Goal: Task Accomplishment & Management: Use online tool/utility

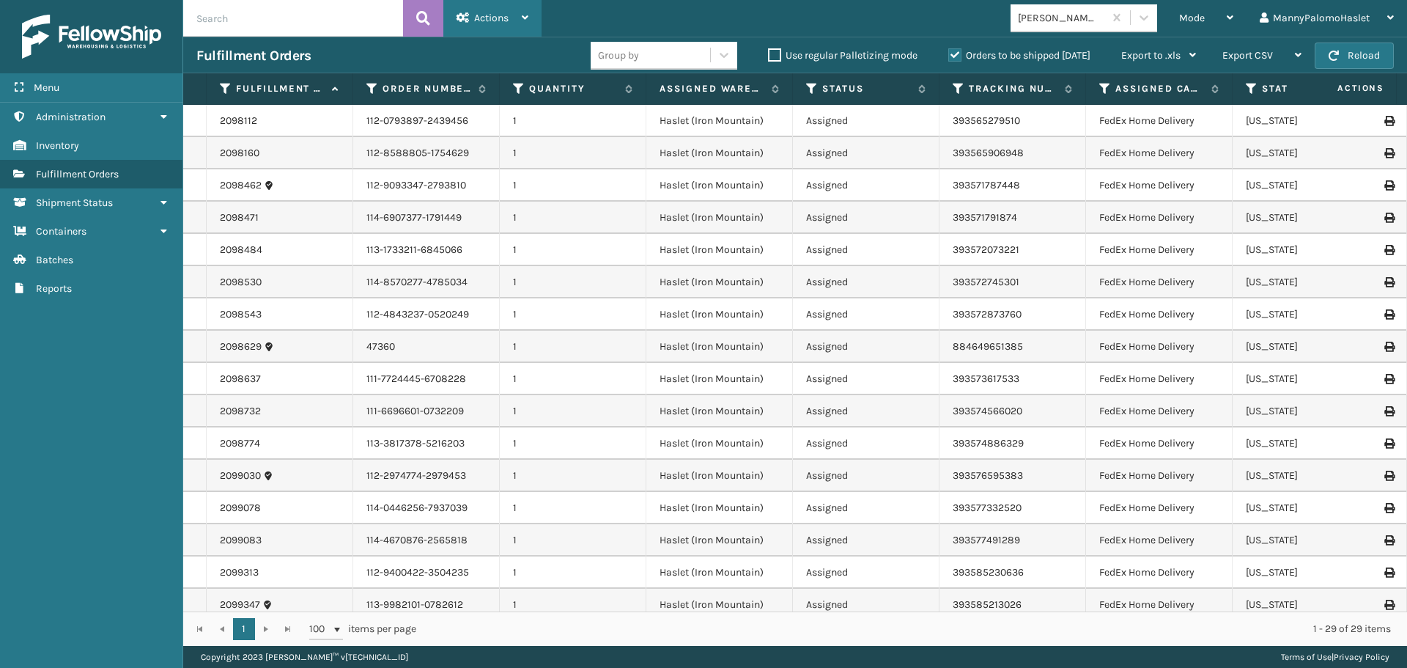
click at [529, 18] on div "Actions Settings Remove All Filters Export Labels" at bounding box center [493, 18] width 98 height 37
click at [682, 7] on div "Mode Regular Mode Picking Mode Labeling Mode Exit Scan Mode [PERSON_NAME] Brand…" at bounding box center [975, 18] width 866 height 37
click at [1210, 18] on div "Mode" at bounding box center [1206, 18] width 54 height 37
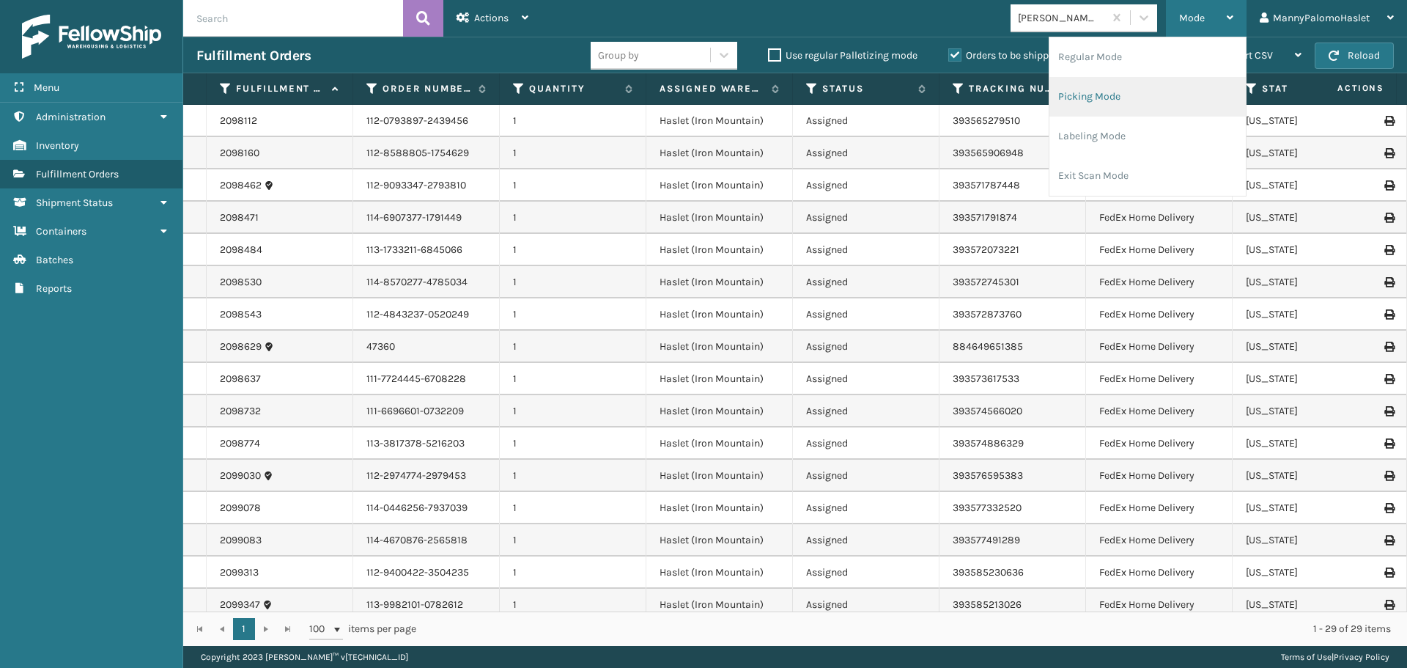
click at [1131, 92] on li "Picking Mode" at bounding box center [1148, 97] width 196 height 40
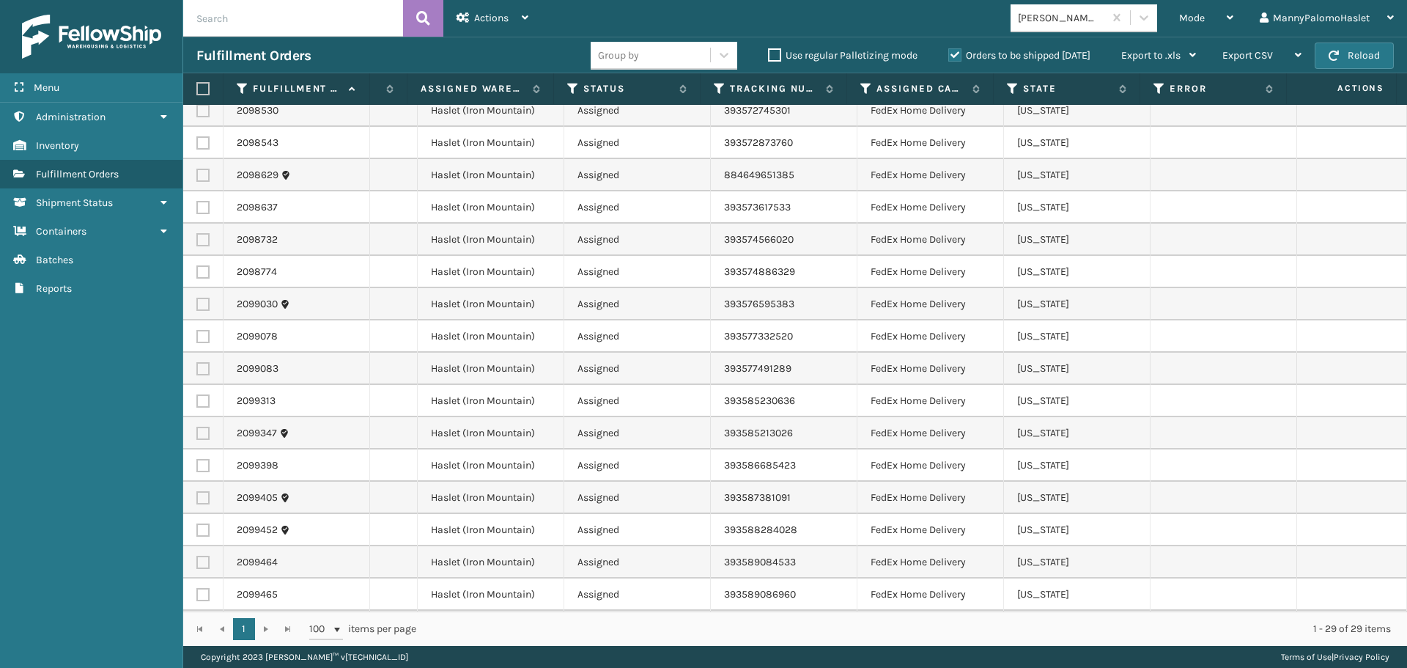
scroll to position [0, 280]
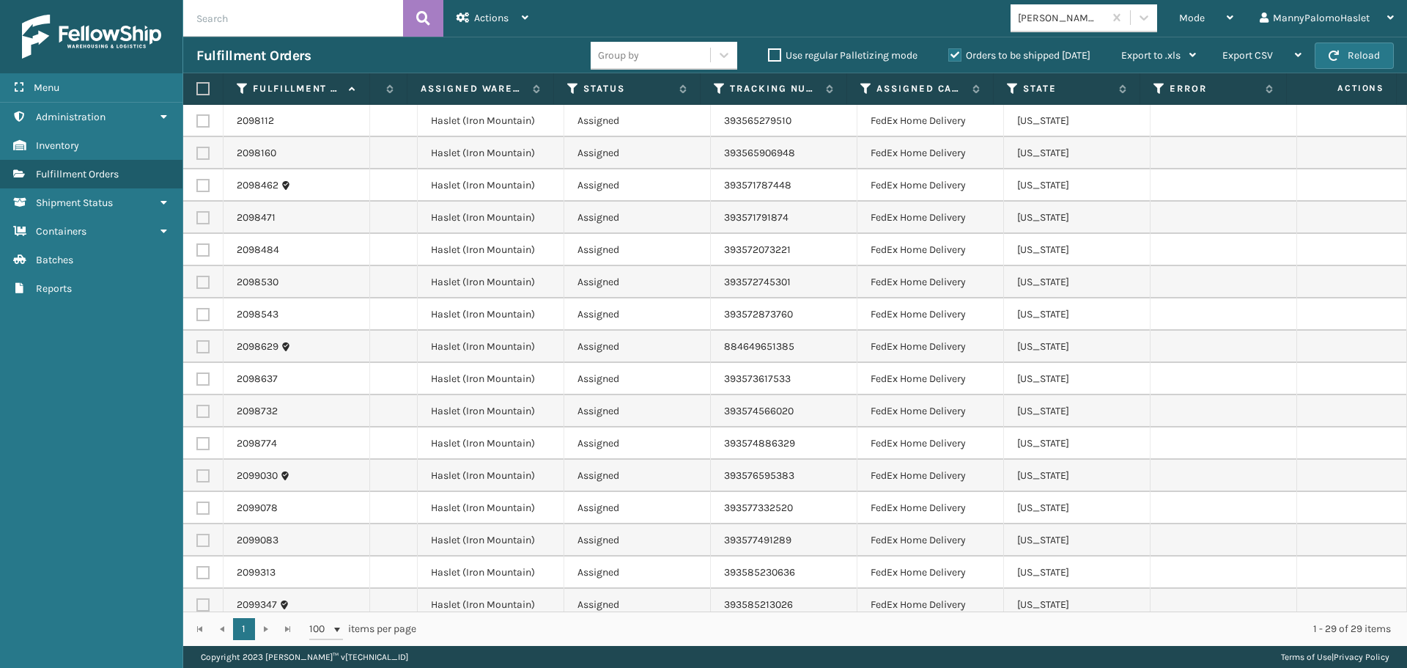
click at [202, 90] on label at bounding box center [200, 88] width 9 height 13
click at [197, 90] on input "checkbox" at bounding box center [196, 89] width 1 height 10
checkbox input "true"
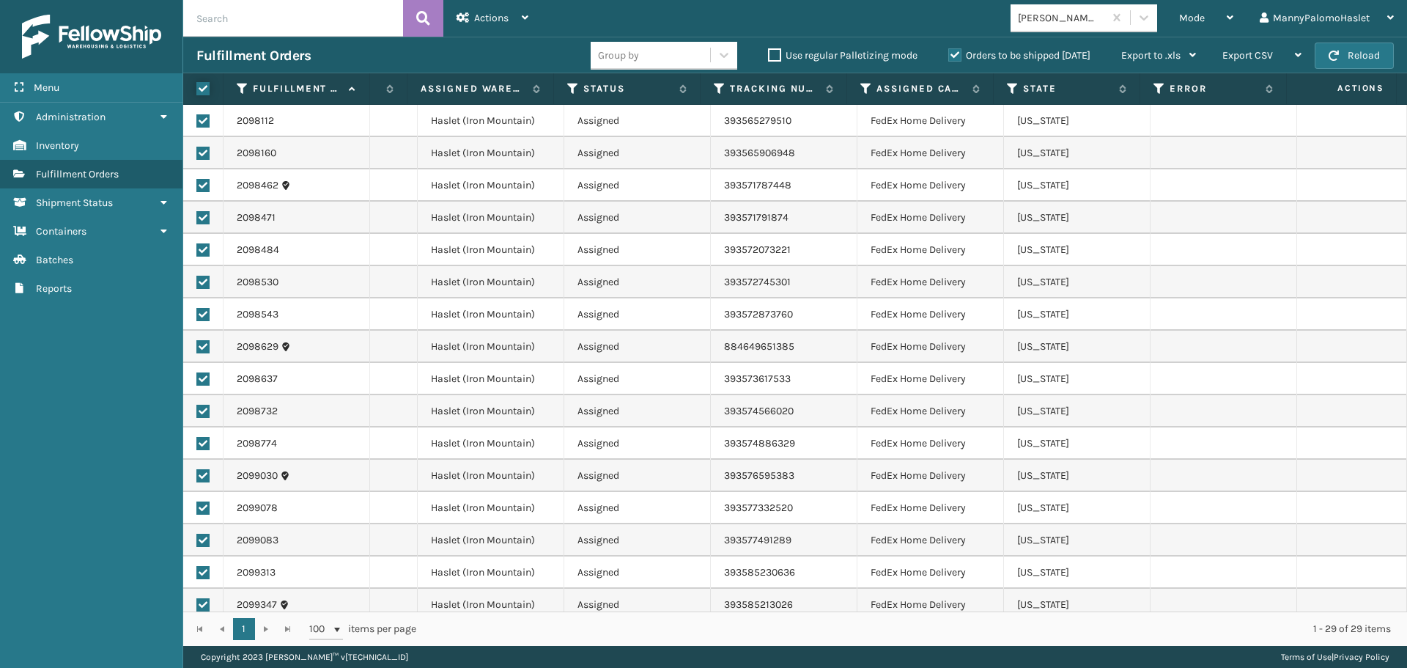
checkbox input "true"
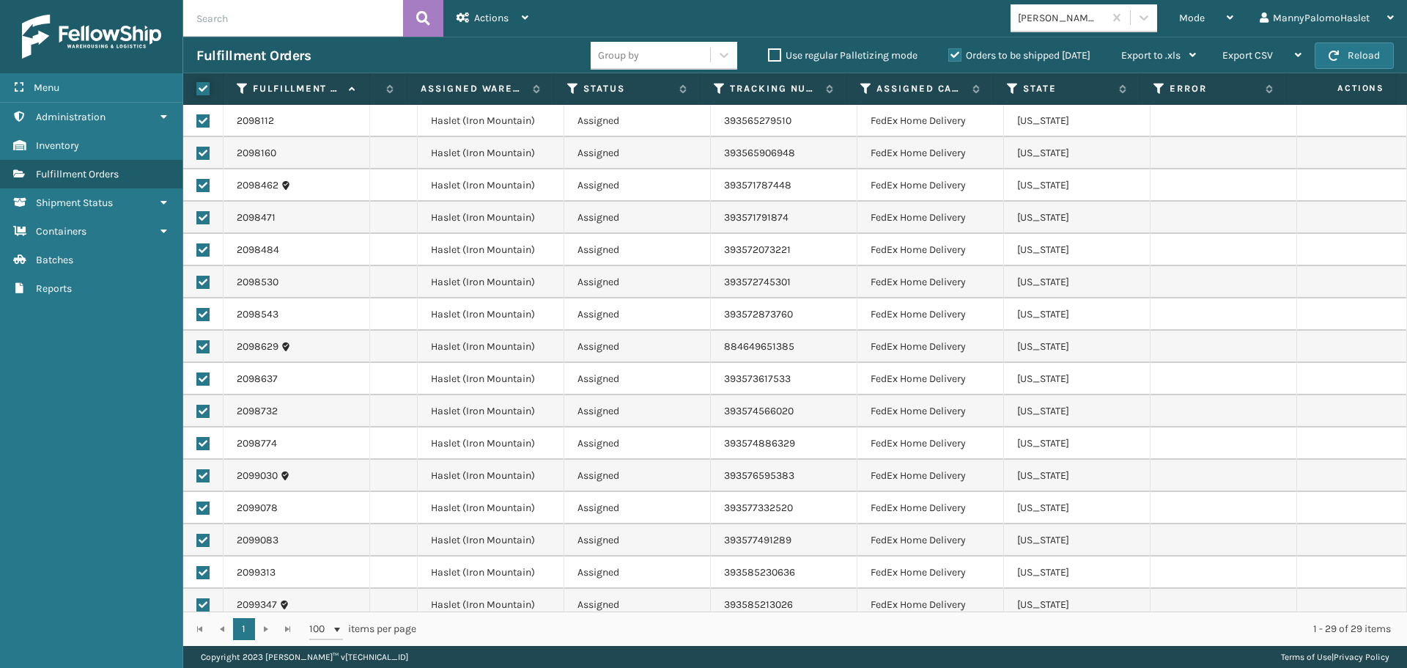
checkbox input "true"
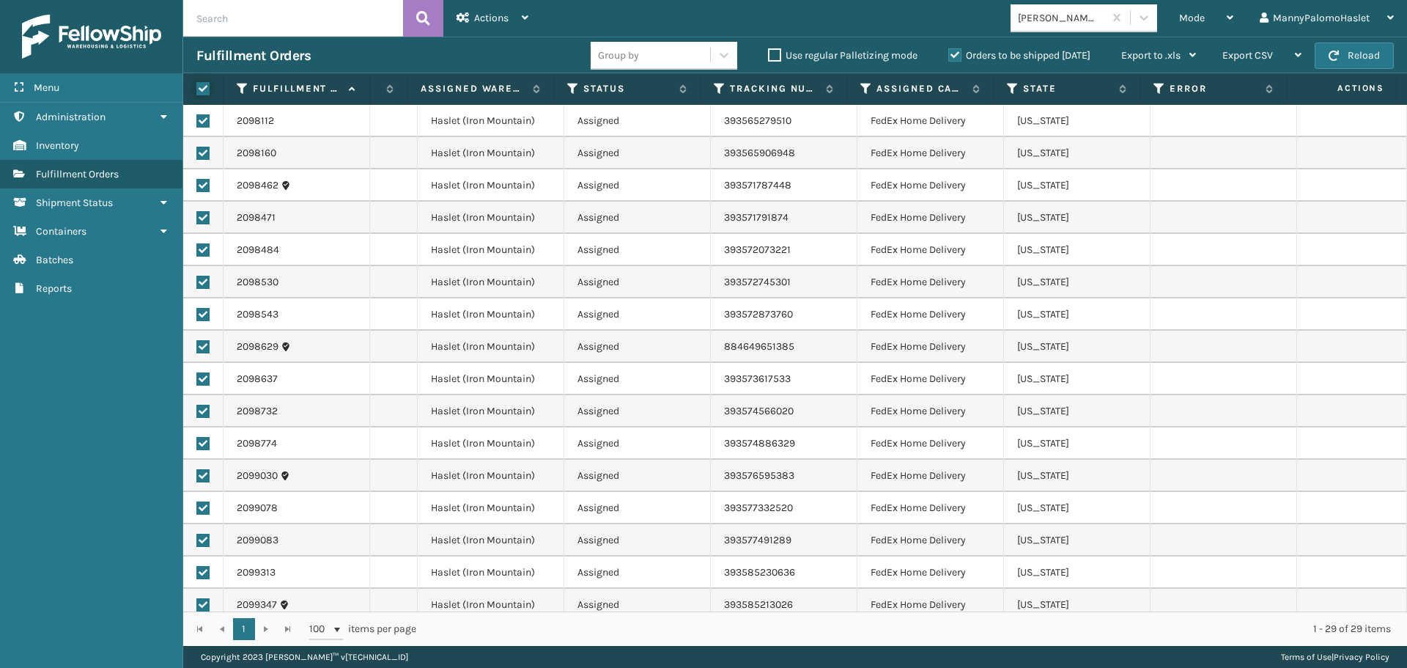
checkbox input "true"
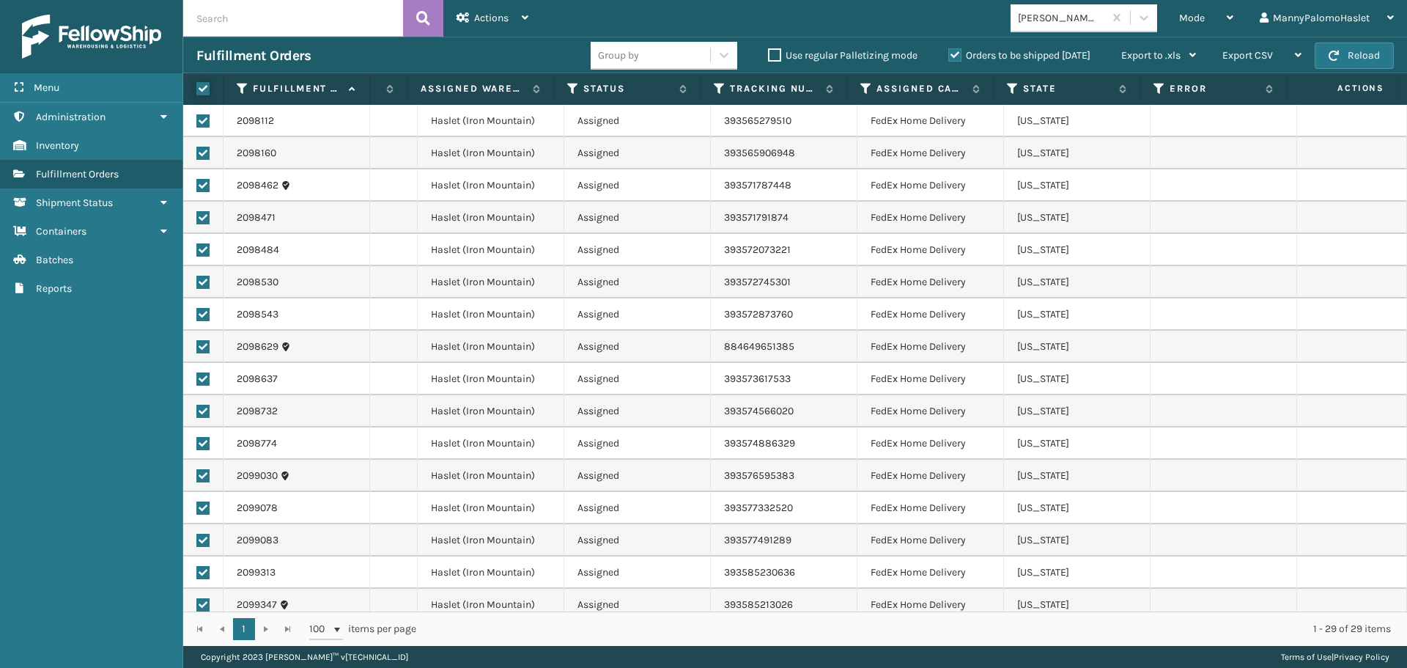
checkbox input "true"
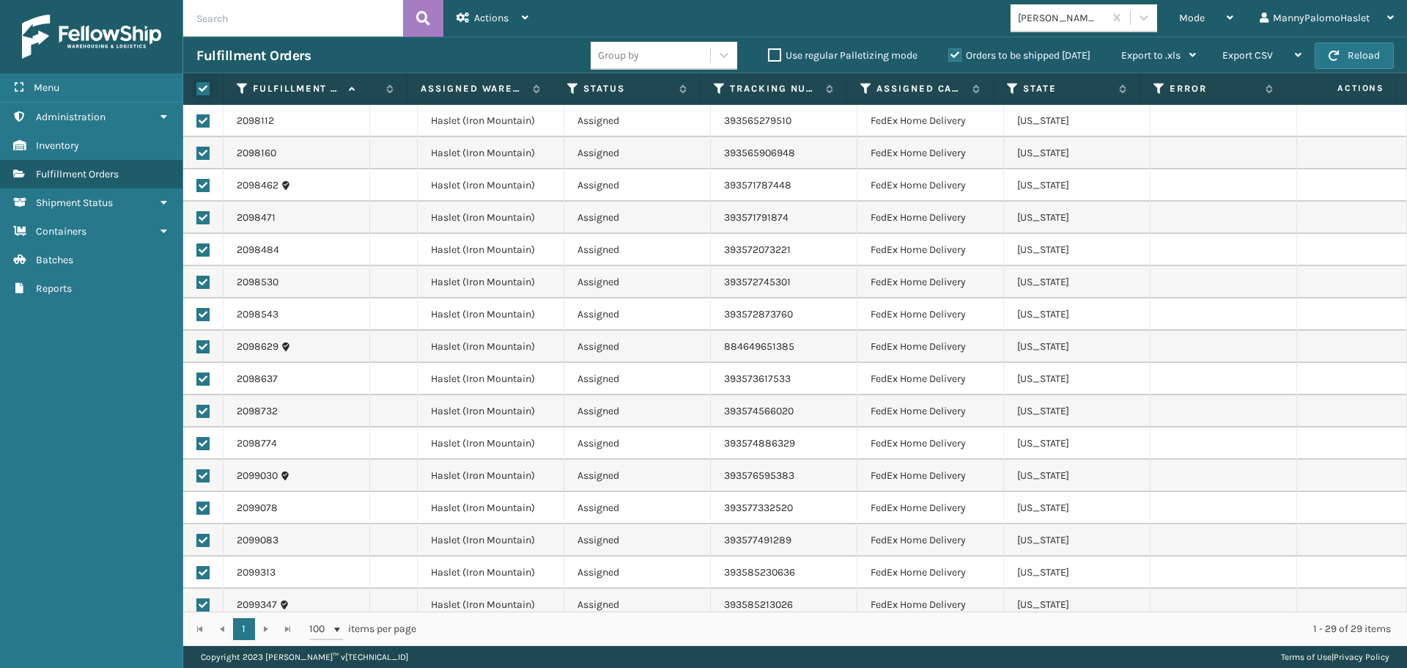
checkbox input "true"
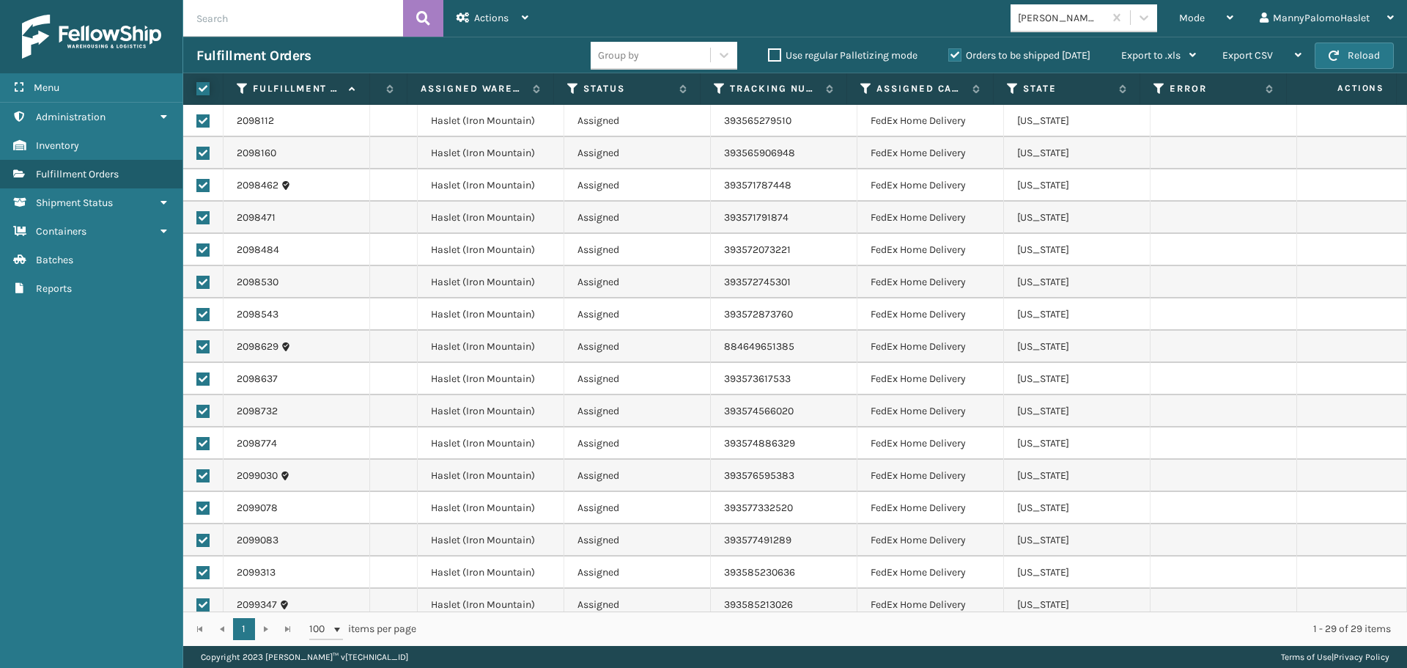
checkbox input "true"
click at [1201, 19] on span "Mode" at bounding box center [1192, 18] width 26 height 12
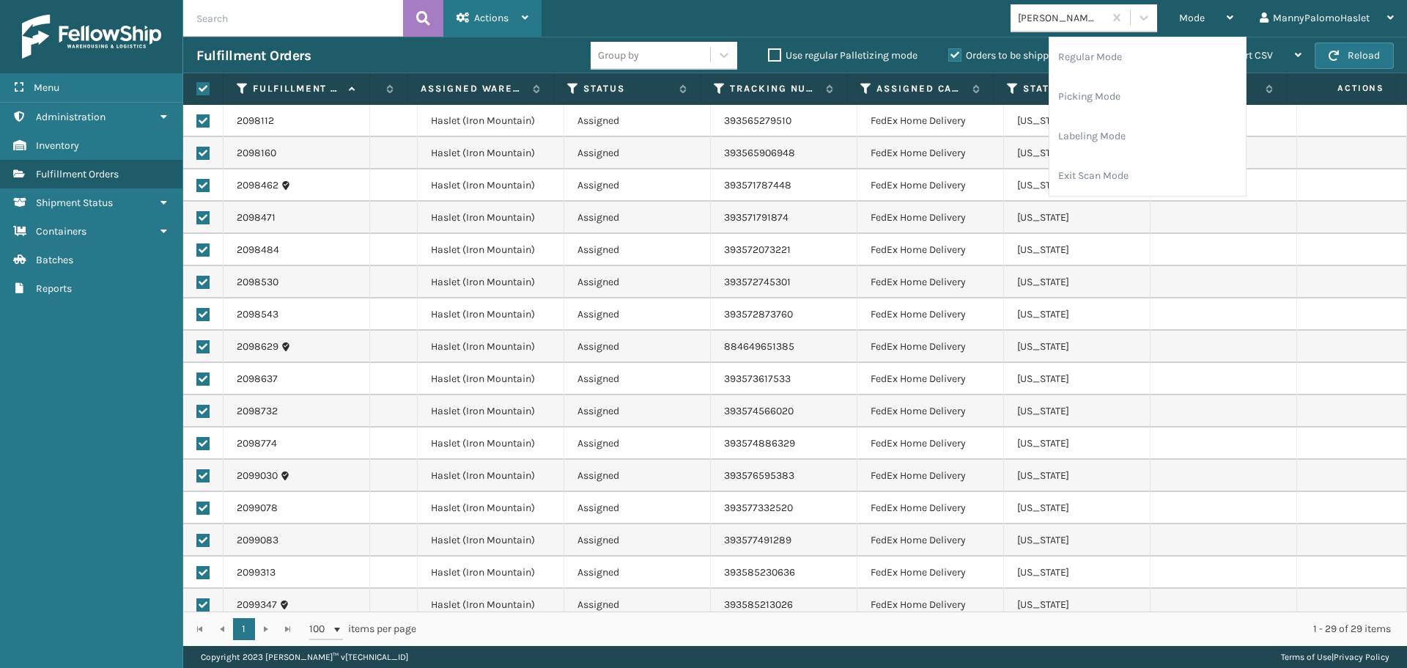
click at [509, 23] on span "Actions" at bounding box center [491, 18] width 34 height 12
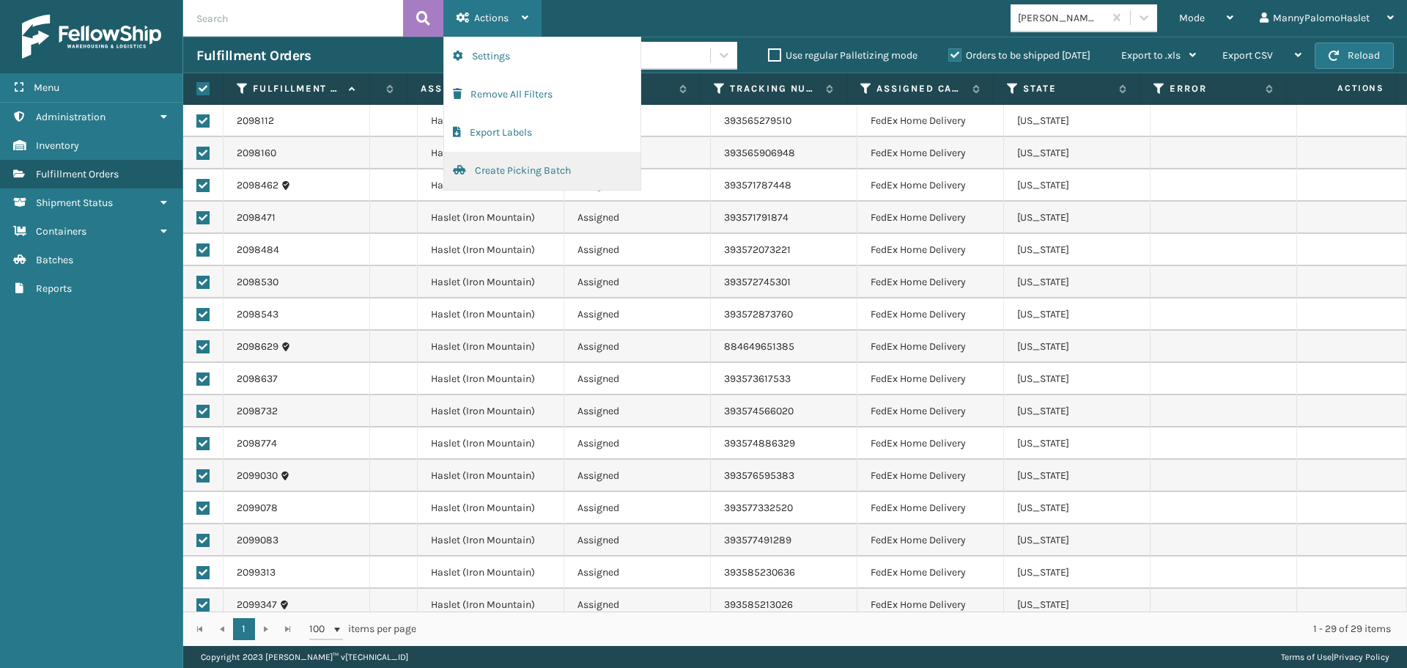
click at [573, 169] on button "Create Picking Batch" at bounding box center [542, 171] width 196 height 38
